Goal: Information Seeking & Learning: Check status

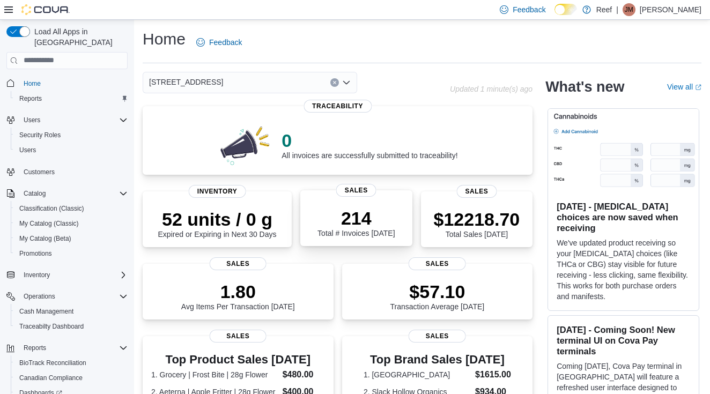
click at [402, 232] on div "214 Total # Invoices [DATE]" at bounding box center [356, 220] width 95 height 34
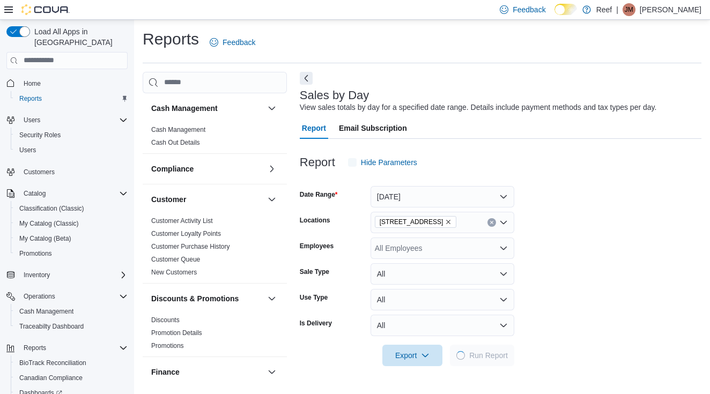
scroll to position [3, 0]
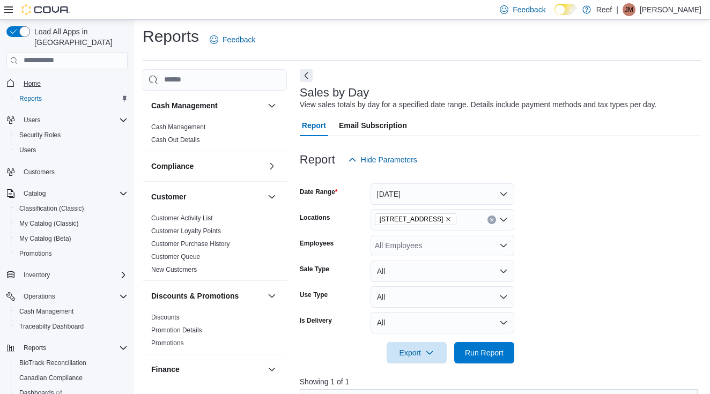
click at [26, 79] on span "Home" at bounding box center [32, 83] width 17 height 9
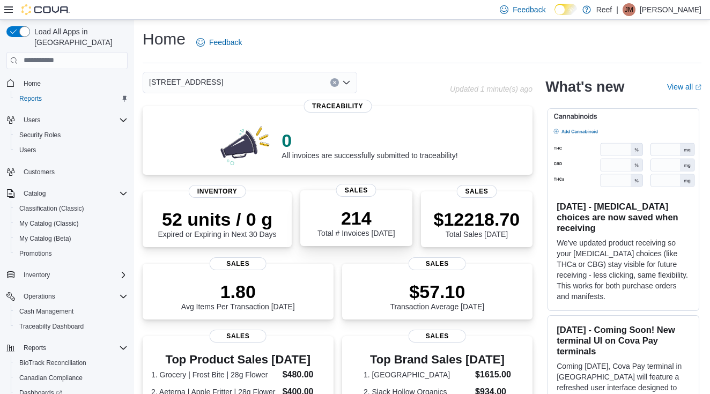
click at [359, 228] on p "214" at bounding box center [356, 218] width 77 height 21
